Goal: Task Accomplishment & Management: Manage account settings

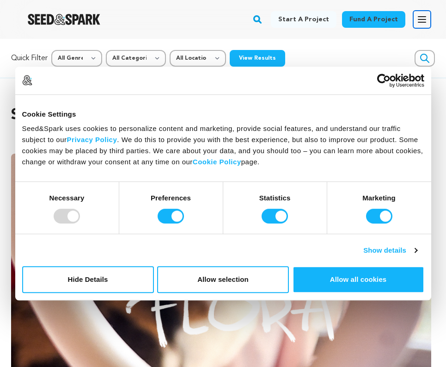
click at [421, 21] on icon "button" at bounding box center [421, 19] width 11 height 11
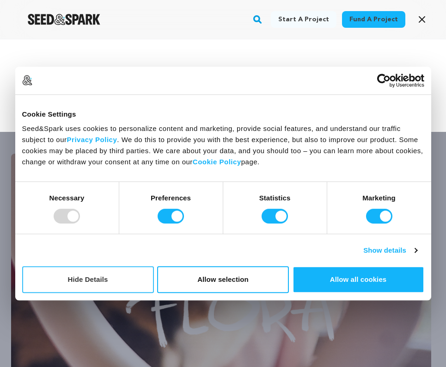
click at [125, 274] on button "Hide Details" at bounding box center [88, 279] width 132 height 27
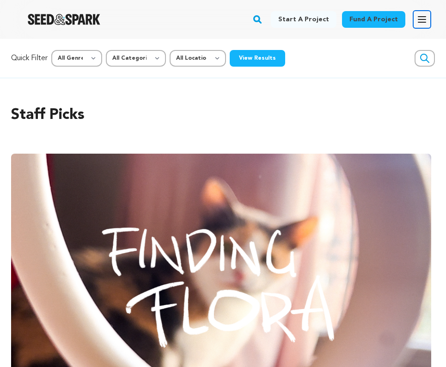
click at [423, 18] on icon "button" at bounding box center [421, 19] width 11 height 11
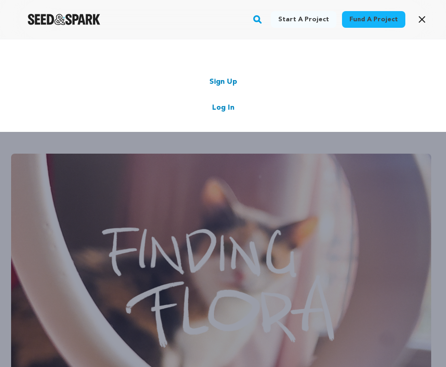
click at [221, 108] on link "Log In" at bounding box center [223, 107] width 22 height 11
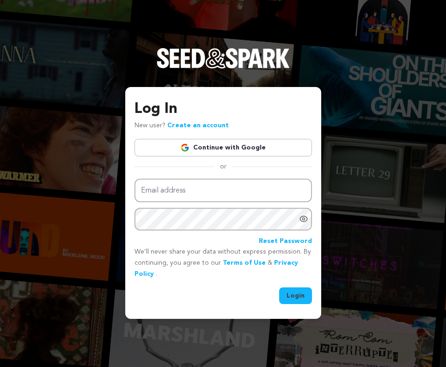
click at [227, 153] on link "Continue with Google" at bounding box center [224, 148] width 178 height 18
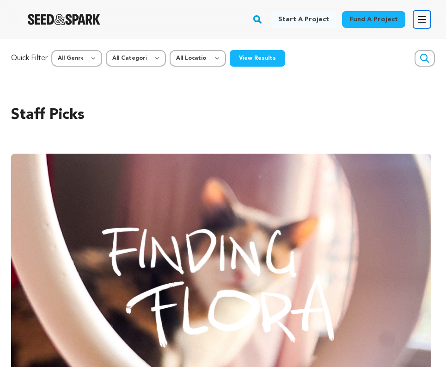
click at [423, 18] on icon "button" at bounding box center [421, 19] width 11 height 11
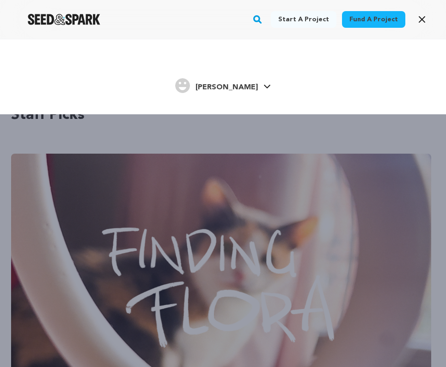
click at [227, 92] on h4 "[PERSON_NAME]" at bounding box center [227, 87] width 62 height 11
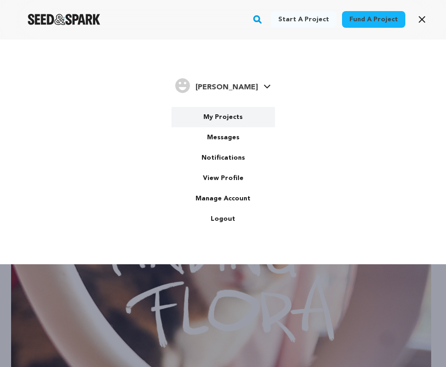
click at [233, 114] on link "My Projects" at bounding box center [223, 117] width 104 height 20
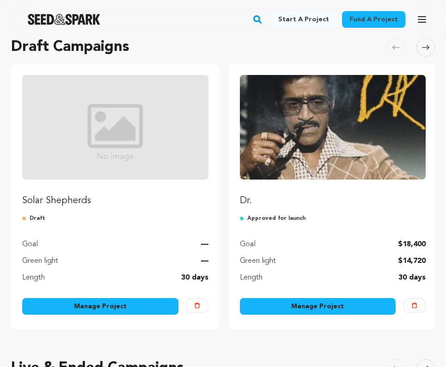
scroll to position [80, 0]
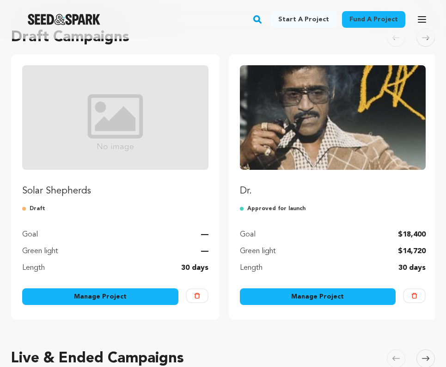
click at [244, 188] on p "Dr." at bounding box center [333, 190] width 186 height 13
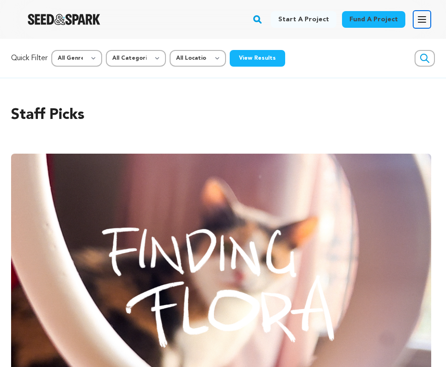
click at [422, 21] on icon "button" at bounding box center [421, 19] width 11 height 11
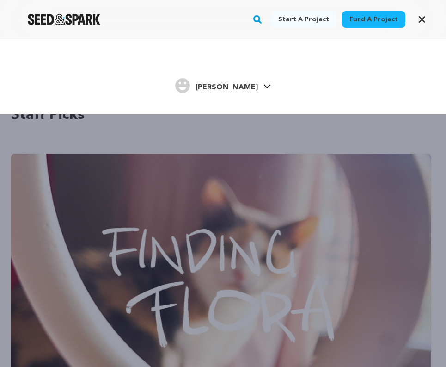
click at [236, 85] on span "[PERSON_NAME]" at bounding box center [227, 87] width 62 height 7
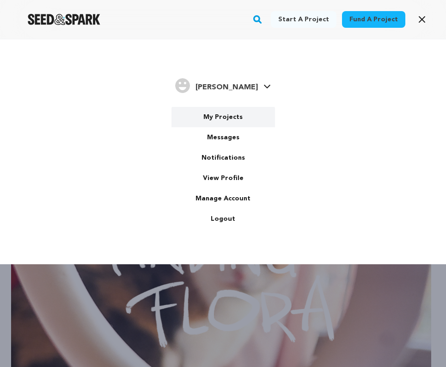
click at [237, 118] on link "My Projects" at bounding box center [223, 117] width 104 height 20
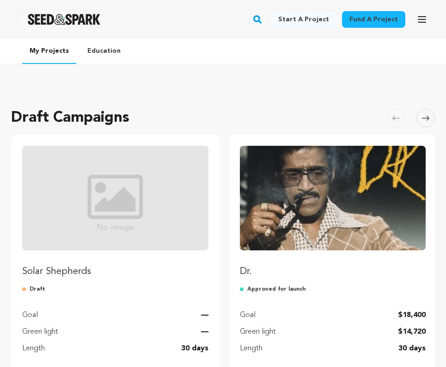
click at [343, 201] on img "Fund Dr." at bounding box center [333, 198] width 186 height 104
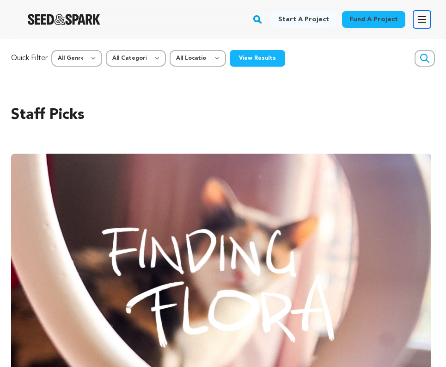
click at [421, 18] on icon "button" at bounding box center [421, 19] width 11 height 11
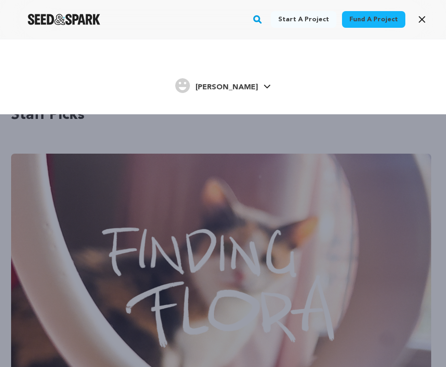
click at [232, 86] on span "[PERSON_NAME]" at bounding box center [227, 87] width 62 height 7
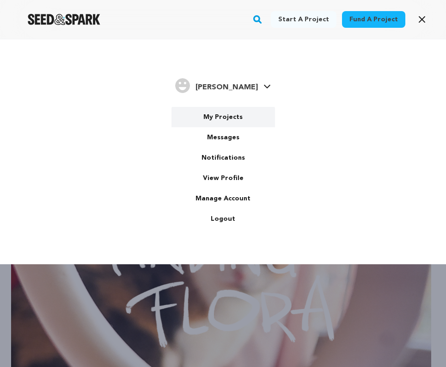
click at [228, 119] on link "My Projects" at bounding box center [223, 117] width 104 height 20
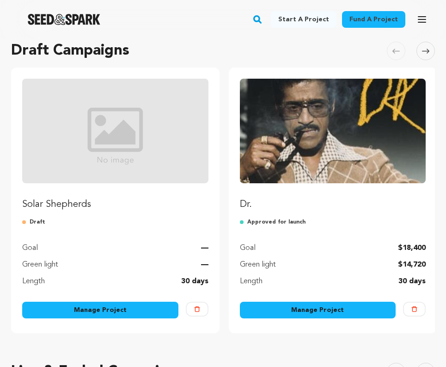
scroll to position [142, 0]
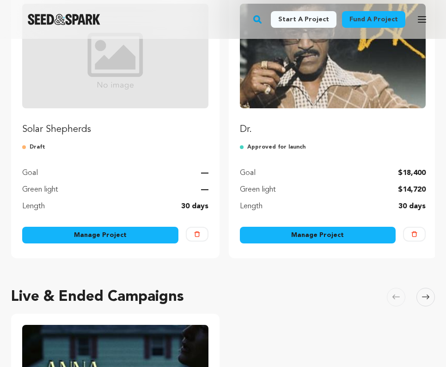
click at [349, 233] on link "Manage Project" at bounding box center [318, 235] width 156 height 17
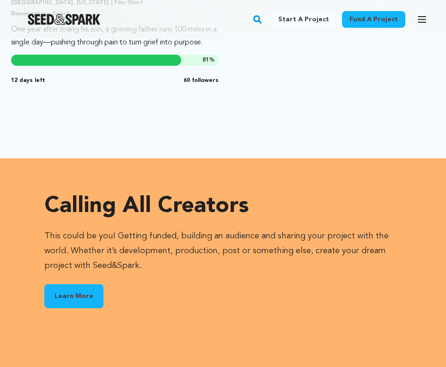
scroll to position [1283, 0]
